Goal: Find specific page/section: Find specific page/section

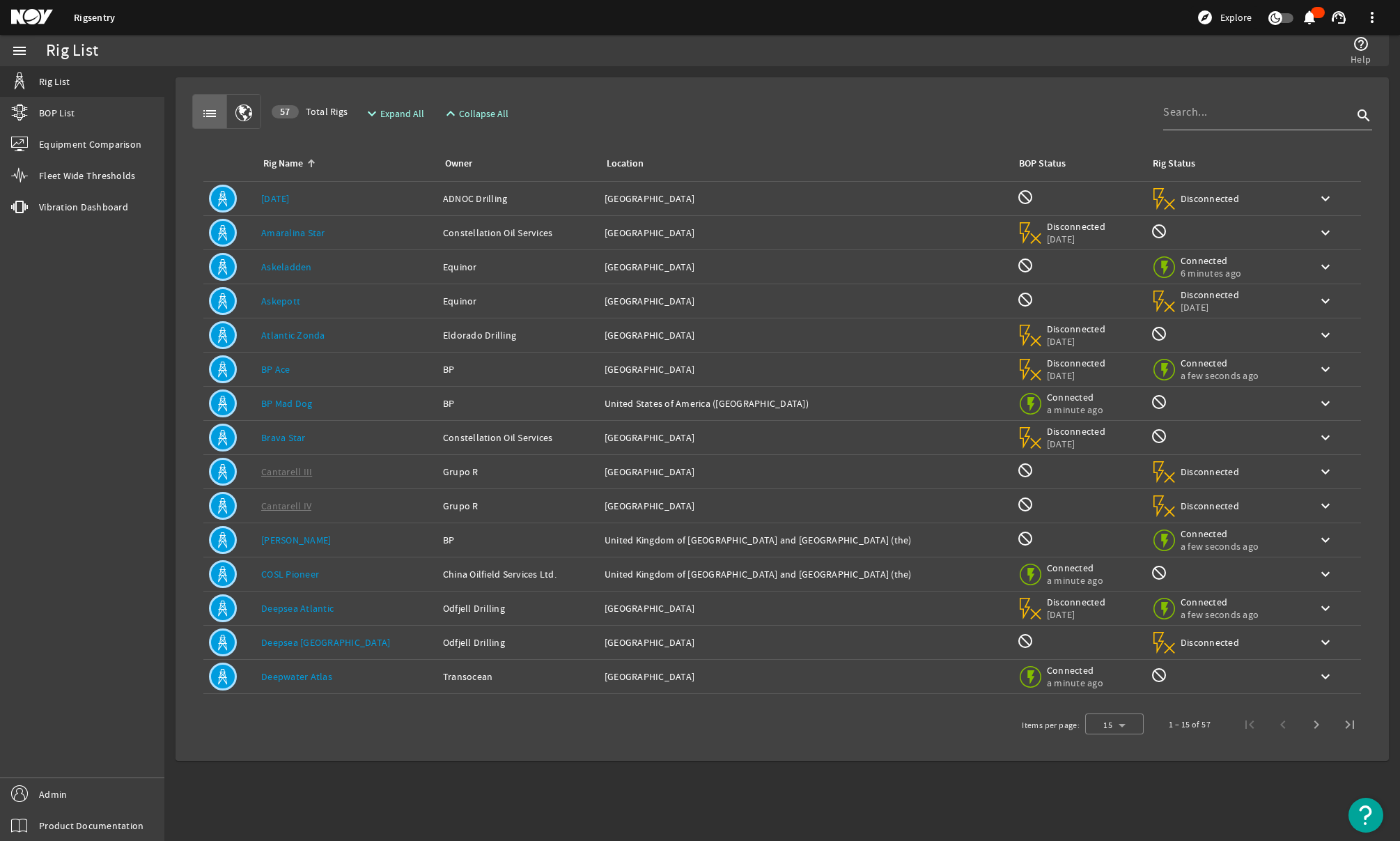
click at [271, 195] on link "[DATE]" at bounding box center [275, 198] width 29 height 13
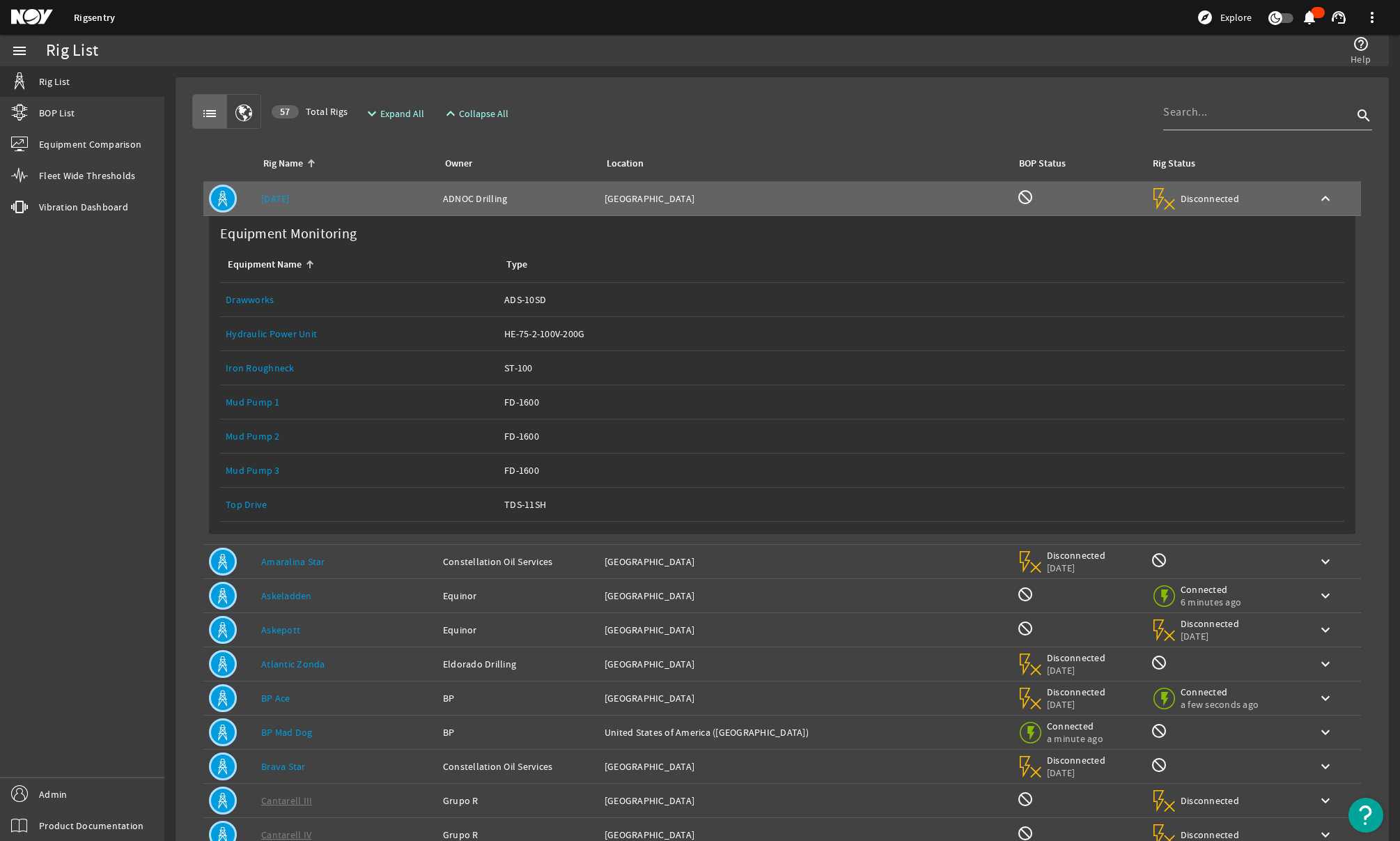
click at [240, 507] on link "Top Drive" at bounding box center [246, 505] width 41 height 13
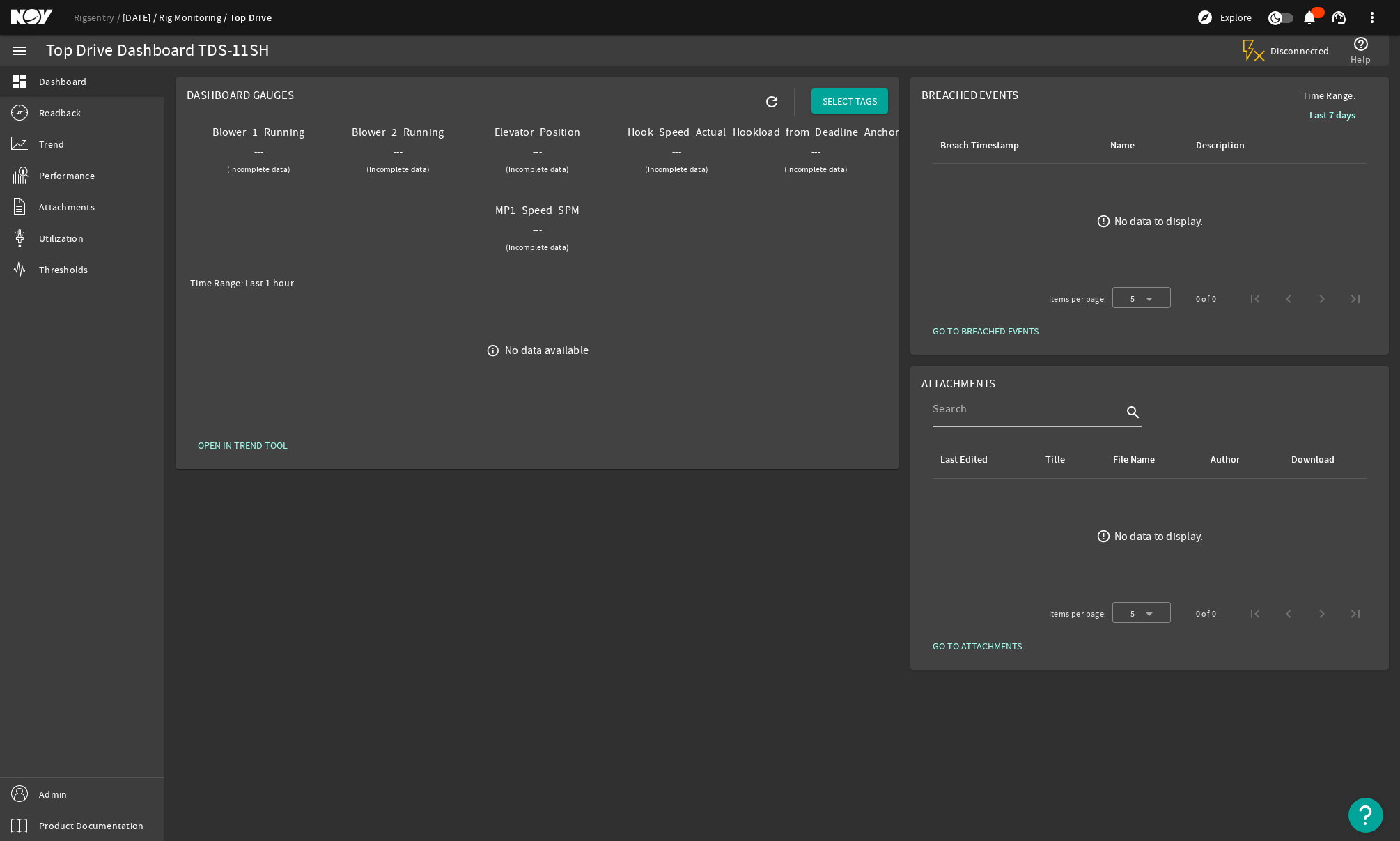
click at [139, 19] on link "[DATE]" at bounding box center [141, 18] width 36 height 13
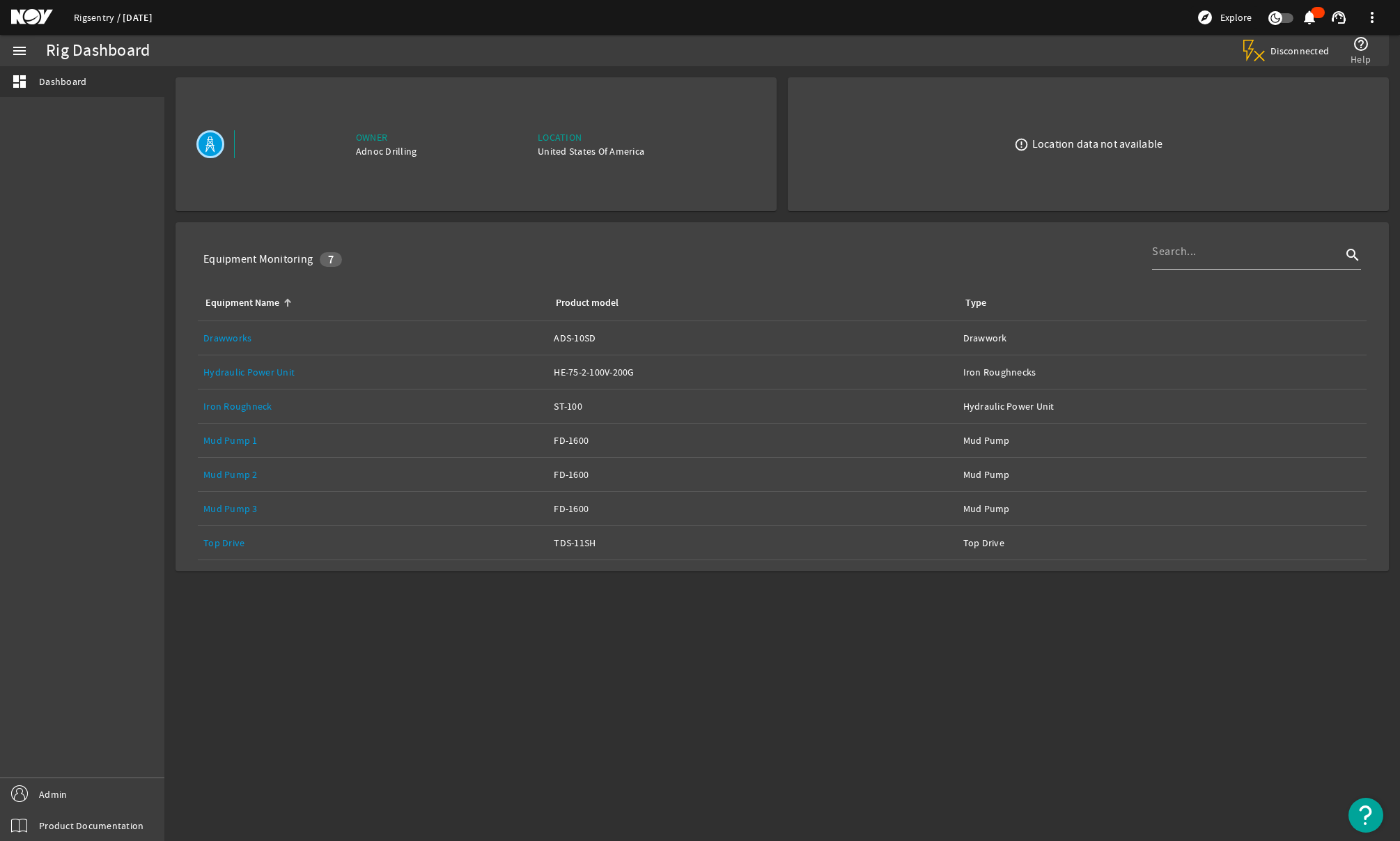
click at [88, 20] on link "Rigsentry" at bounding box center [98, 18] width 49 height 13
